Goal: Transaction & Acquisition: Purchase product/service

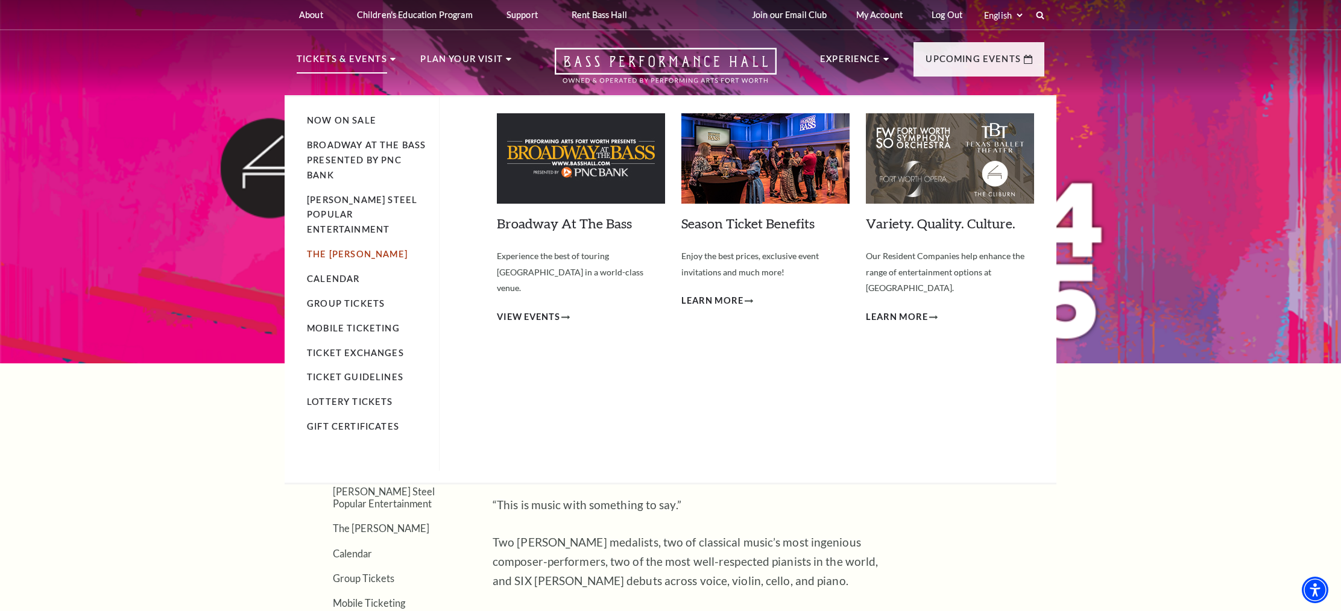
click at [344, 249] on link "The [PERSON_NAME]" at bounding box center [357, 254] width 101 height 10
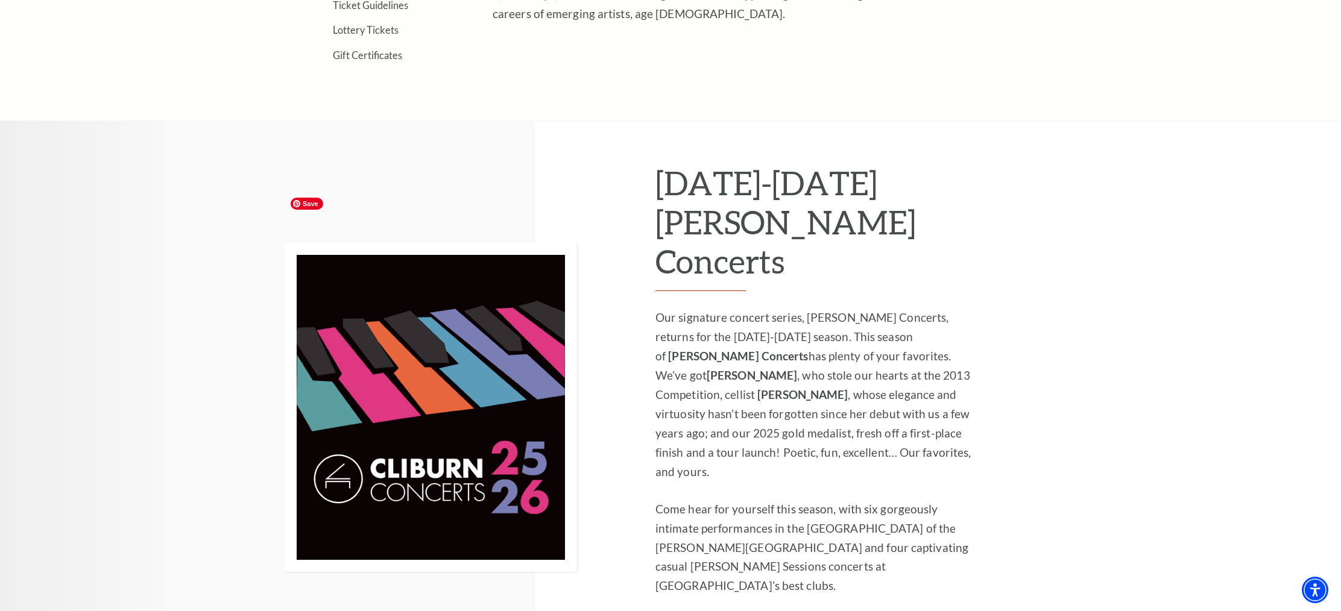
scroll to position [718, 0]
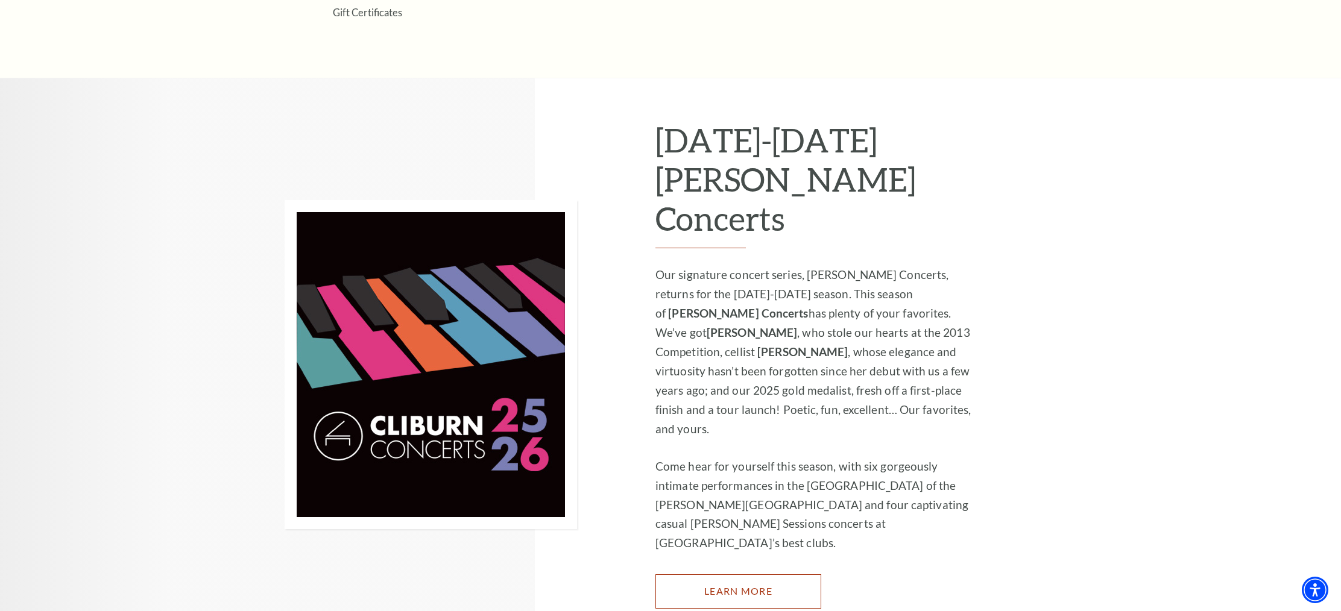
click at [685, 574] on link "Learn More" at bounding box center [738, 591] width 166 height 34
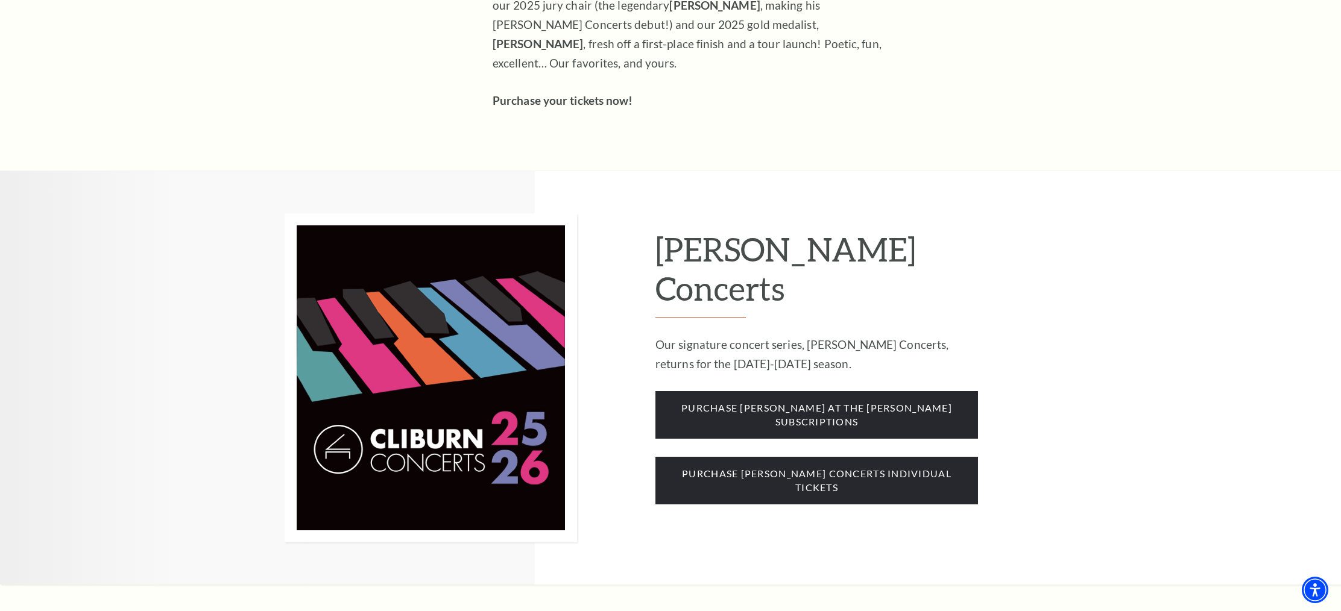
scroll to position [909, 0]
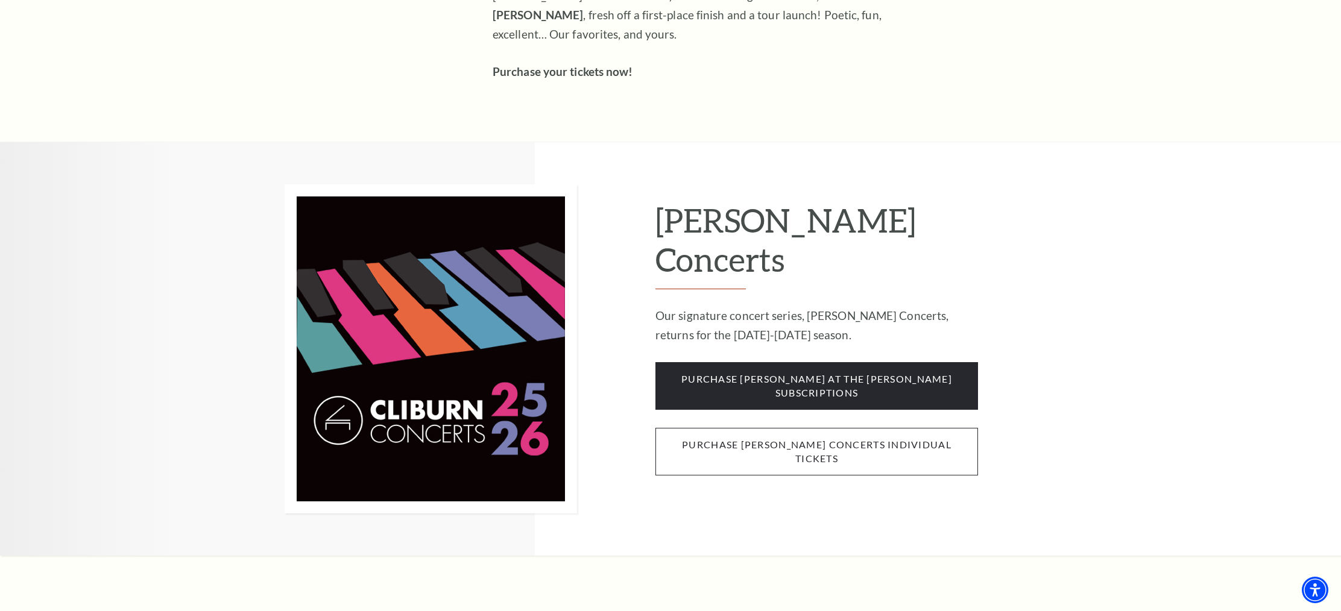
click at [744, 428] on span "purchase cliburn concerts individual tickets" at bounding box center [816, 452] width 323 height 48
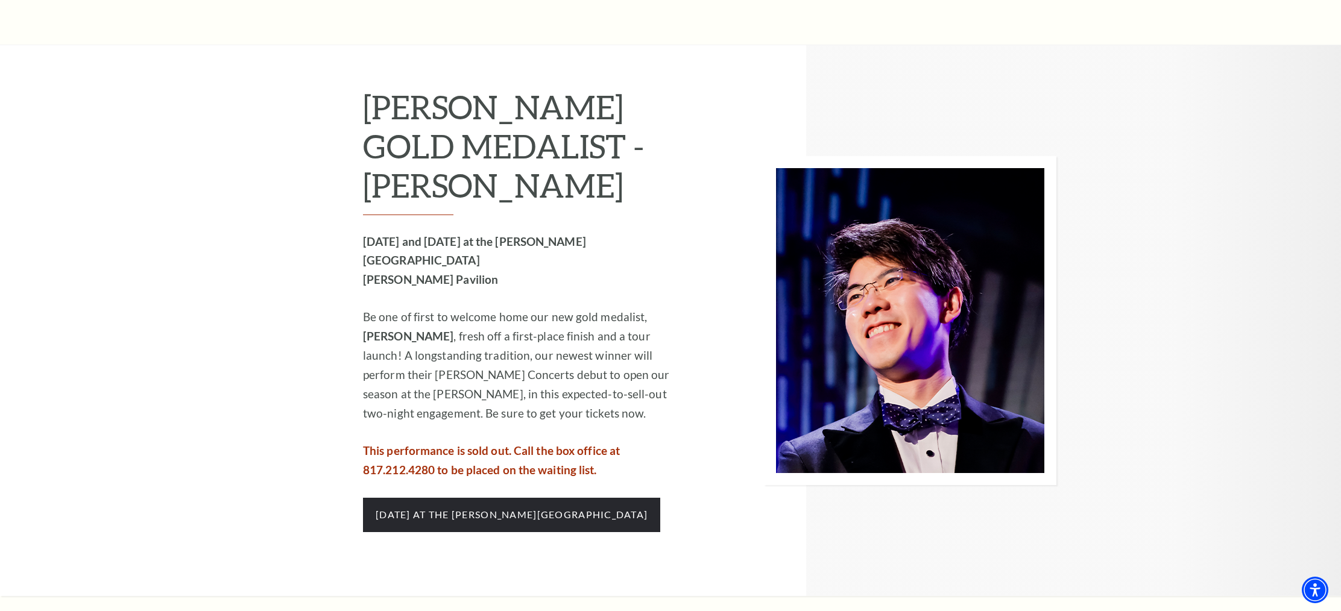
scroll to position [1082, 0]
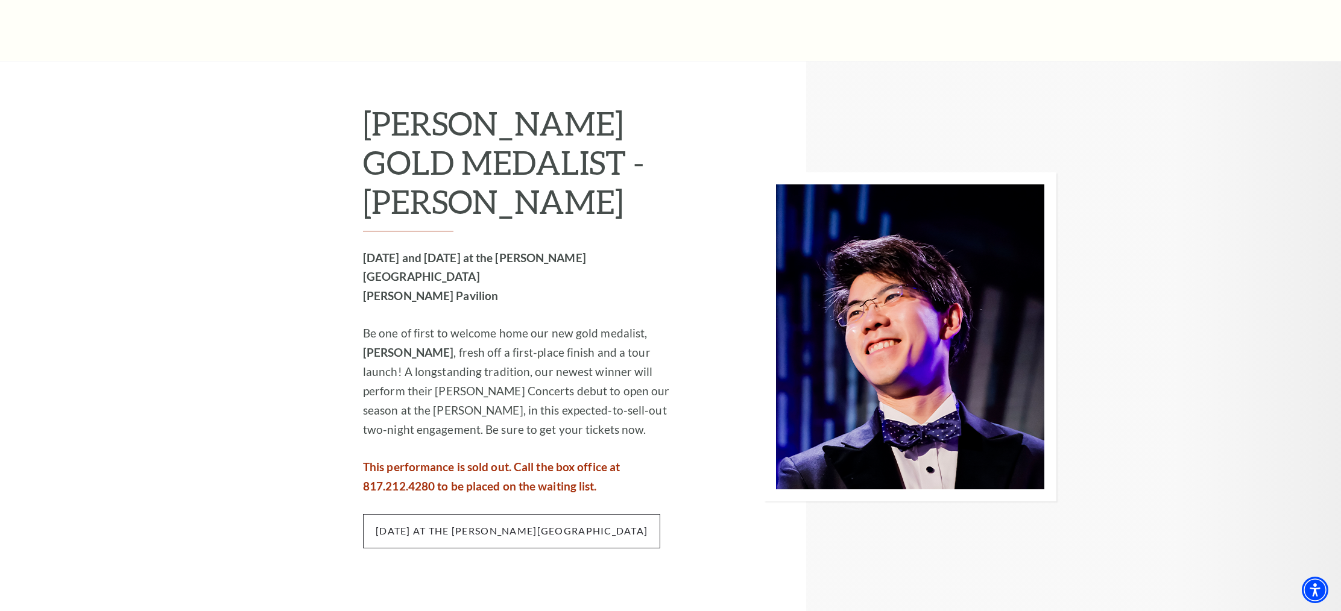
click at [502, 514] on span "[DATE] at the [PERSON_NAME][GEOGRAPHIC_DATA]" at bounding box center [511, 531] width 297 height 34
click at [496, 514] on span "[DATE] at the [PERSON_NAME][GEOGRAPHIC_DATA]" at bounding box center [511, 531] width 297 height 34
click at [503, 514] on span "[DATE] at the [PERSON_NAME][GEOGRAPHIC_DATA]" at bounding box center [511, 531] width 297 height 34
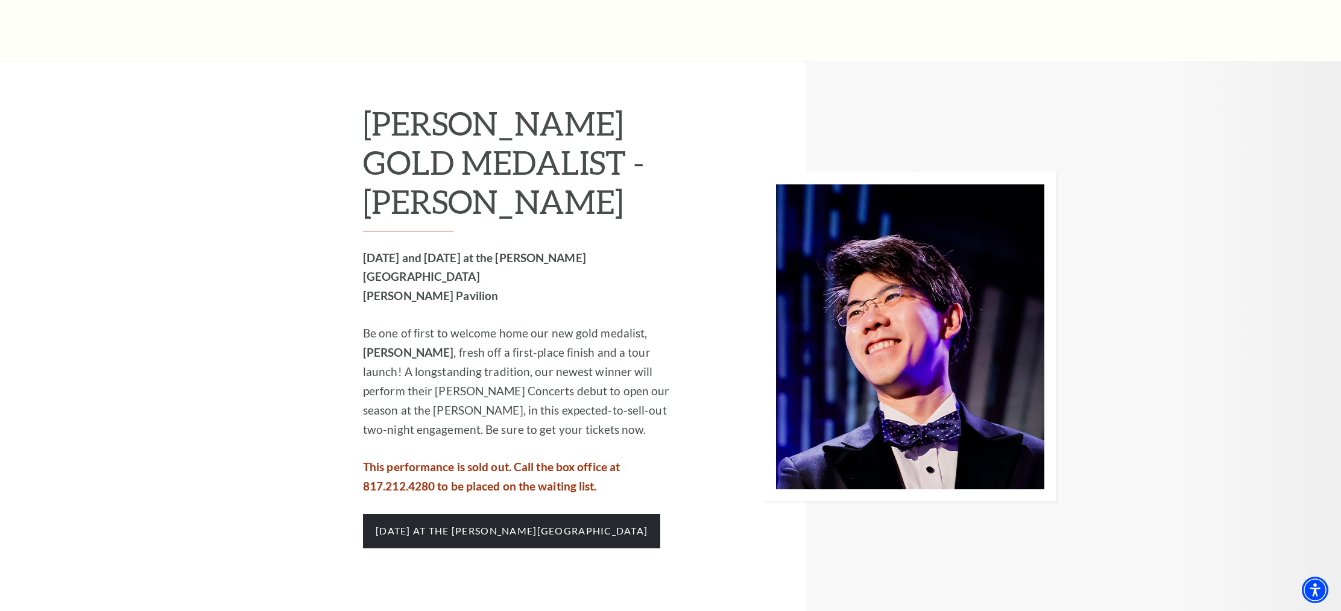
scroll to position [1084, 0]
